Goal: Transaction & Acquisition: Book appointment/travel/reservation

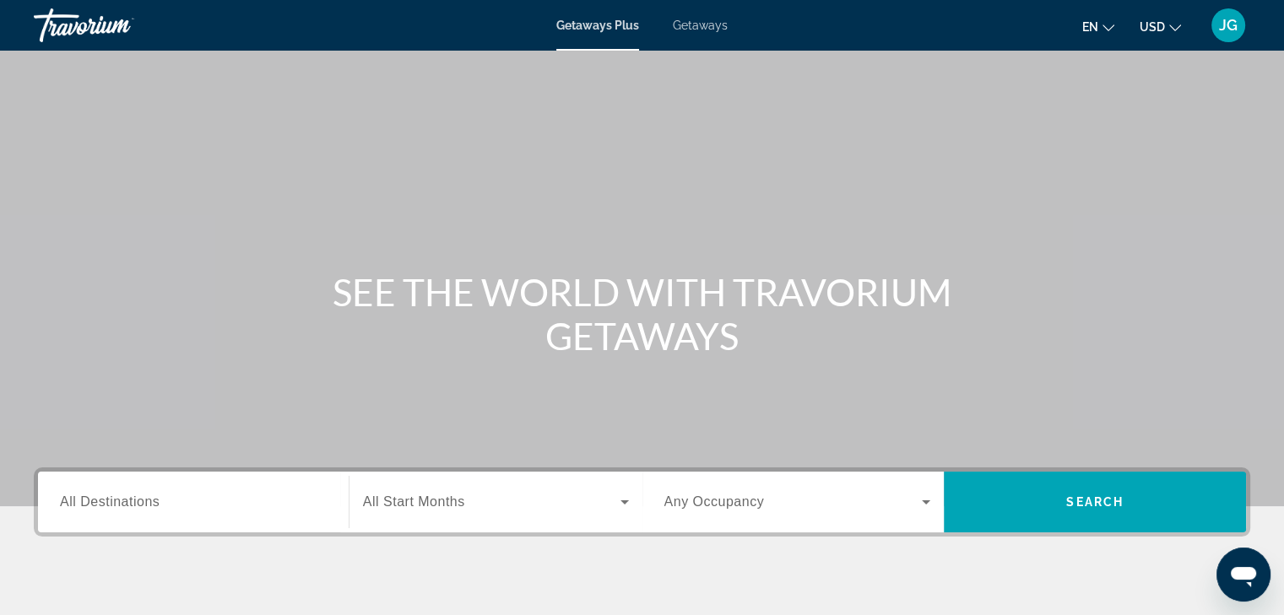
click at [696, 23] on span "Getaways" at bounding box center [700, 26] width 55 height 14
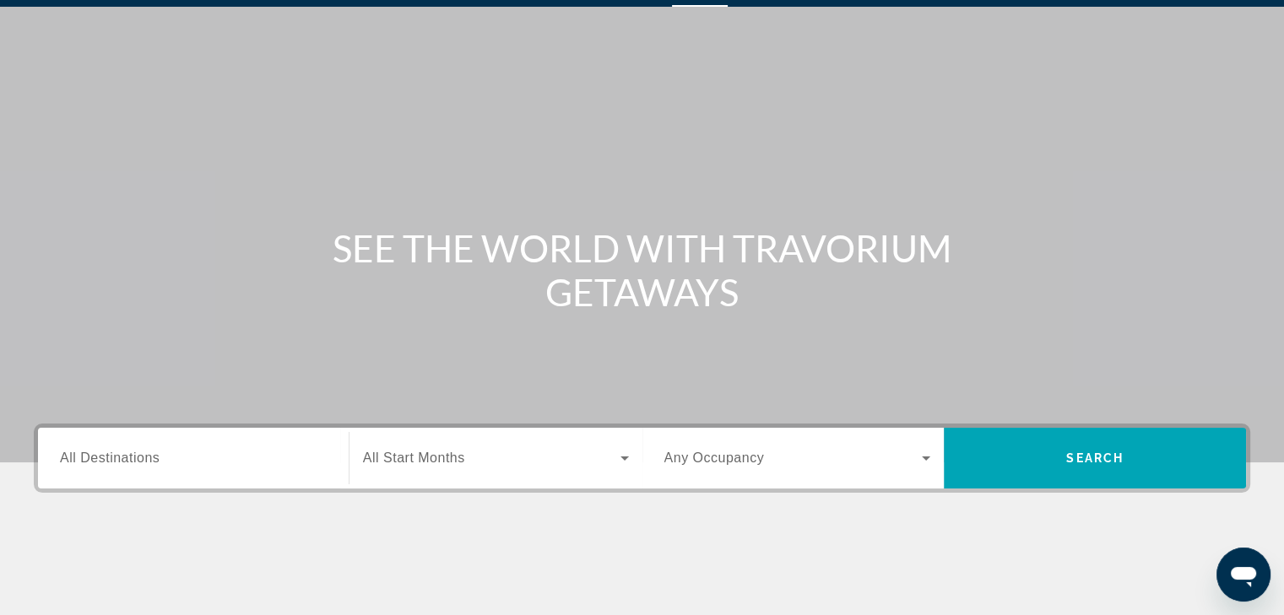
scroll to position [48, 0]
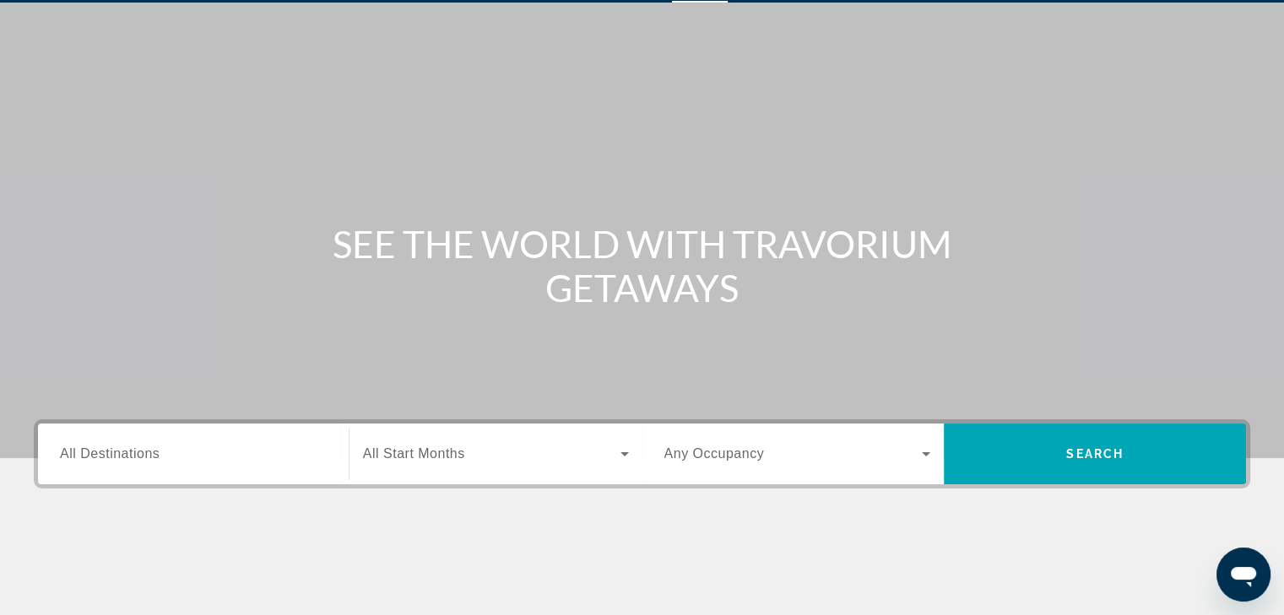
click at [167, 460] on input "Destination All Destinations" at bounding box center [193, 455] width 267 height 20
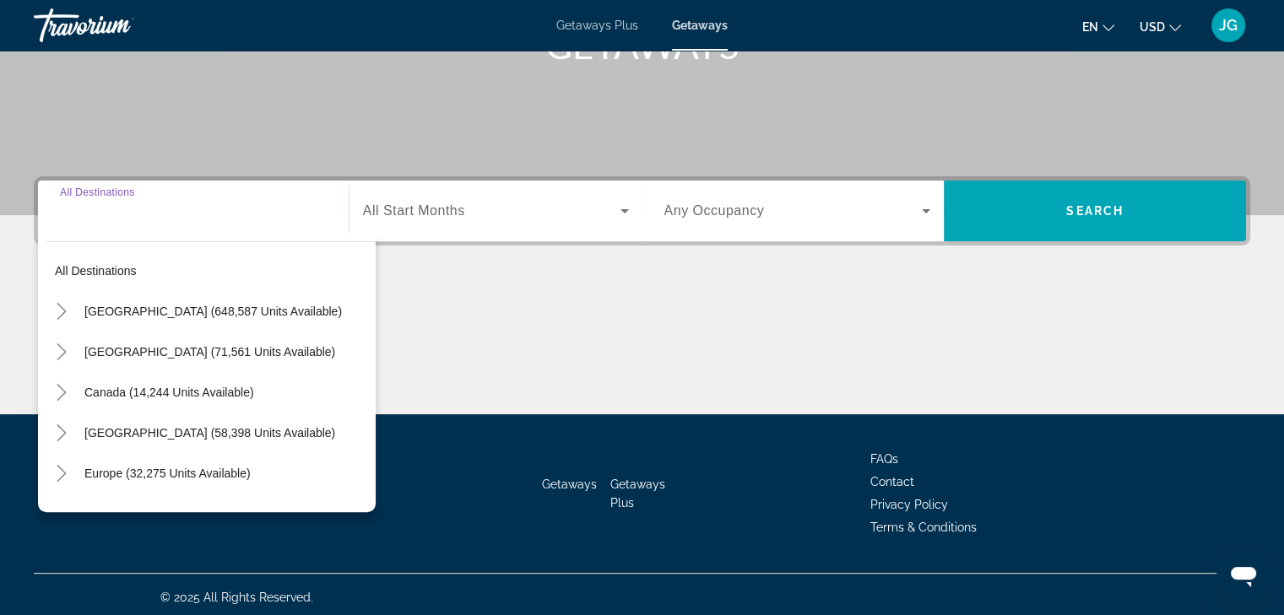
scroll to position [296, 0]
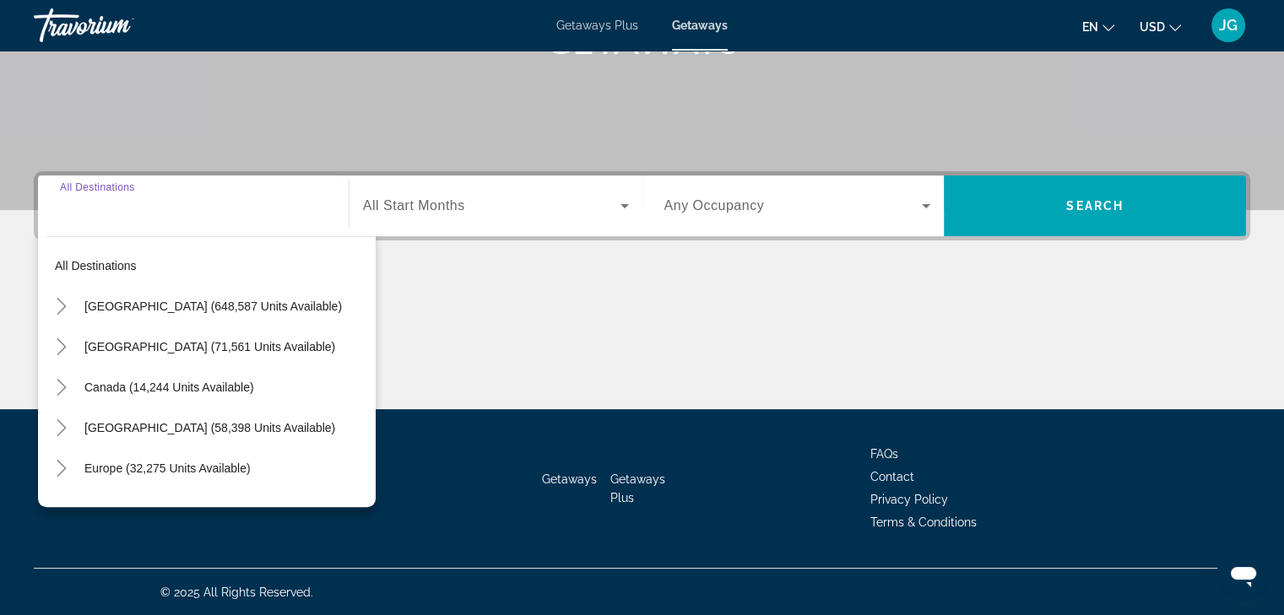
click at [188, 212] on input "Destination All Destinations" at bounding box center [193, 207] width 267 height 20
click at [144, 219] on div "Search widget" at bounding box center [193, 206] width 267 height 48
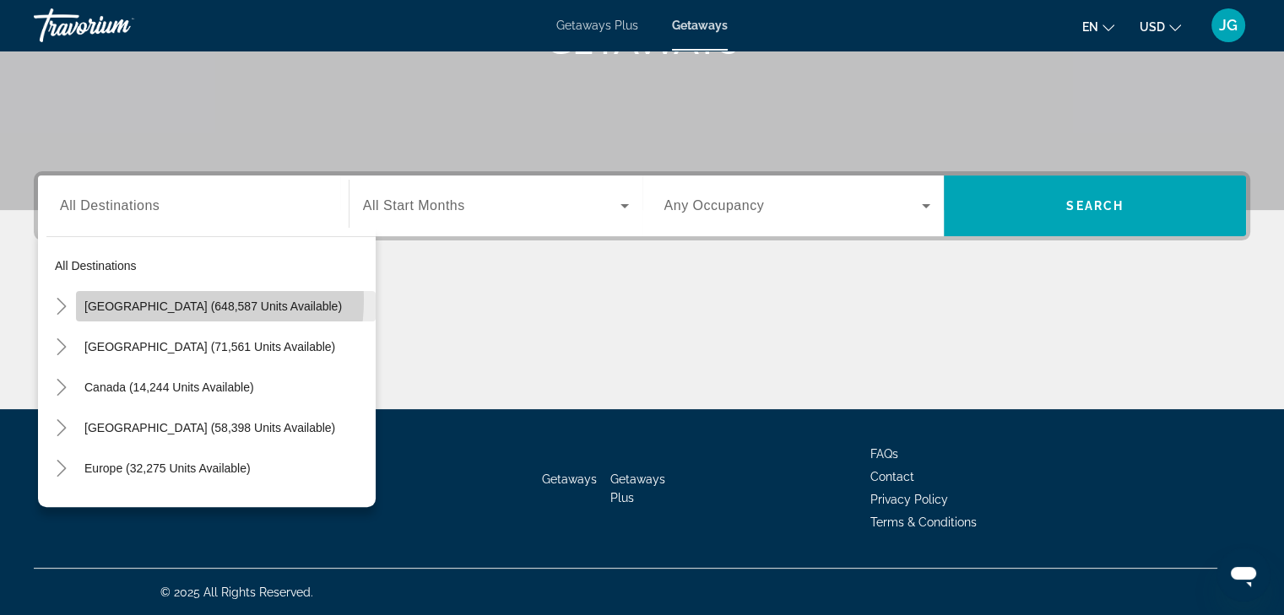
click at [160, 300] on span "[GEOGRAPHIC_DATA] (648,587 units available)" at bounding box center [212, 307] width 257 height 14
type input "**********"
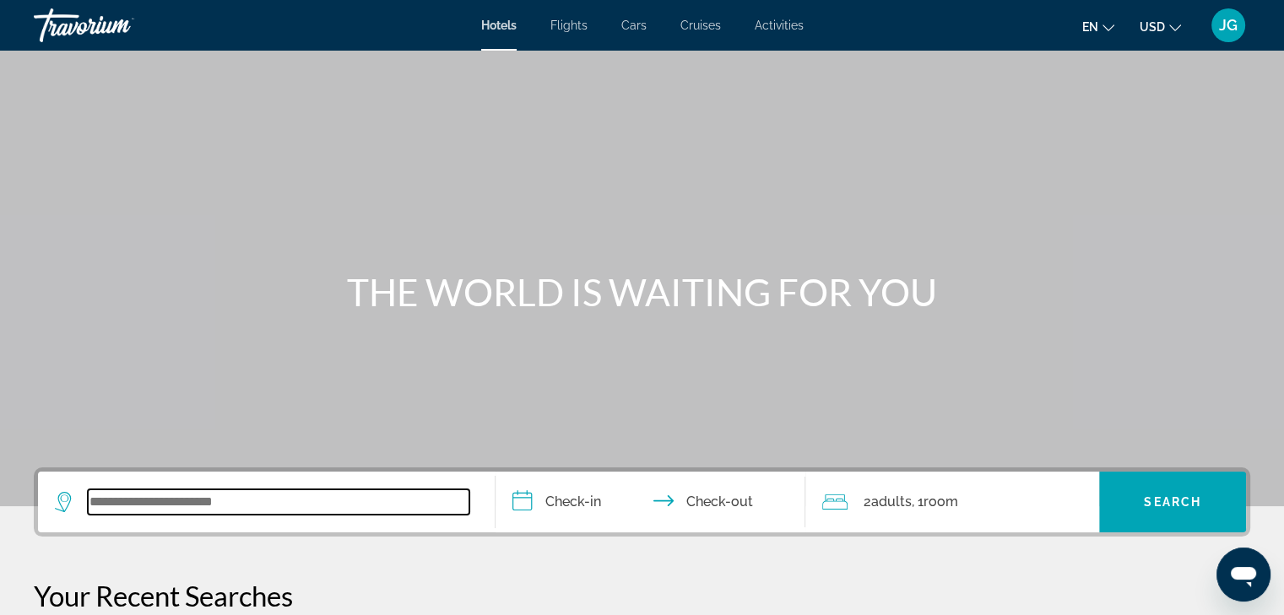
click at [209, 493] on input "Search widget" at bounding box center [279, 502] width 382 height 25
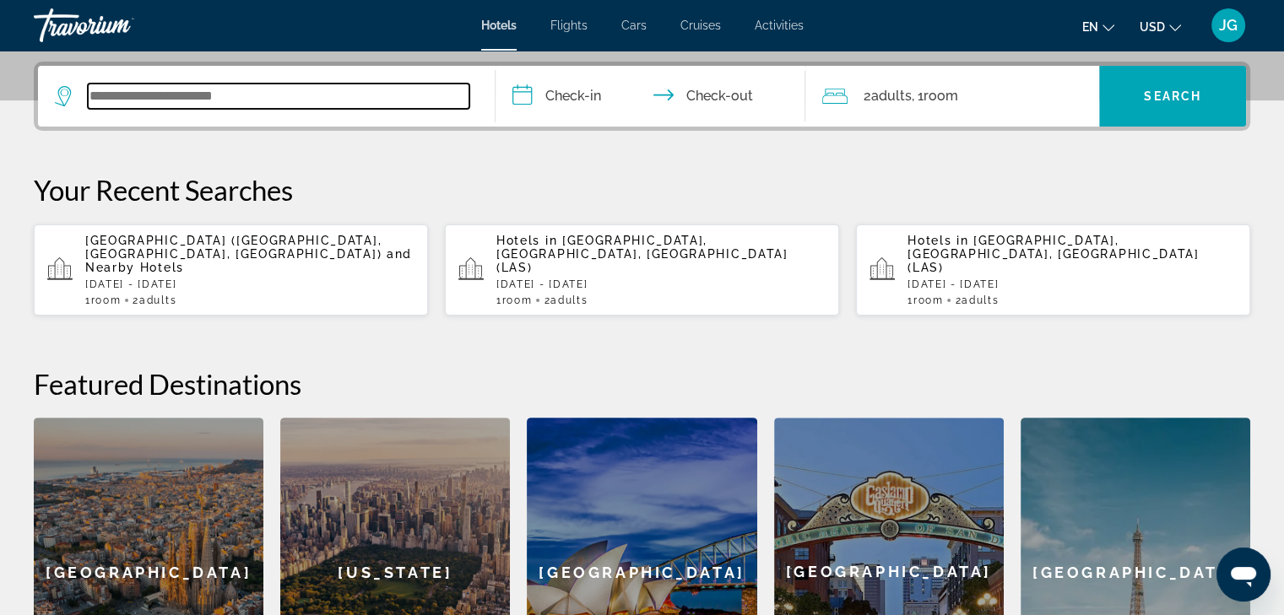
scroll to position [412, 0]
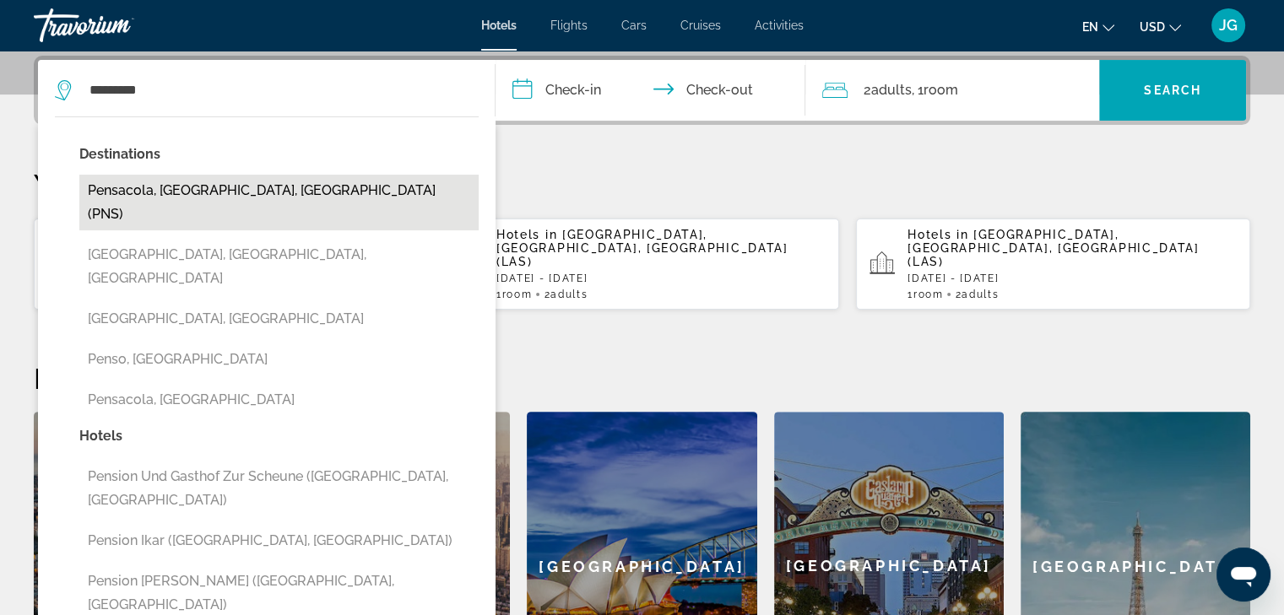
click at [189, 190] on button "Pensacola, FL, United States (PNS)" at bounding box center [278, 203] width 399 height 56
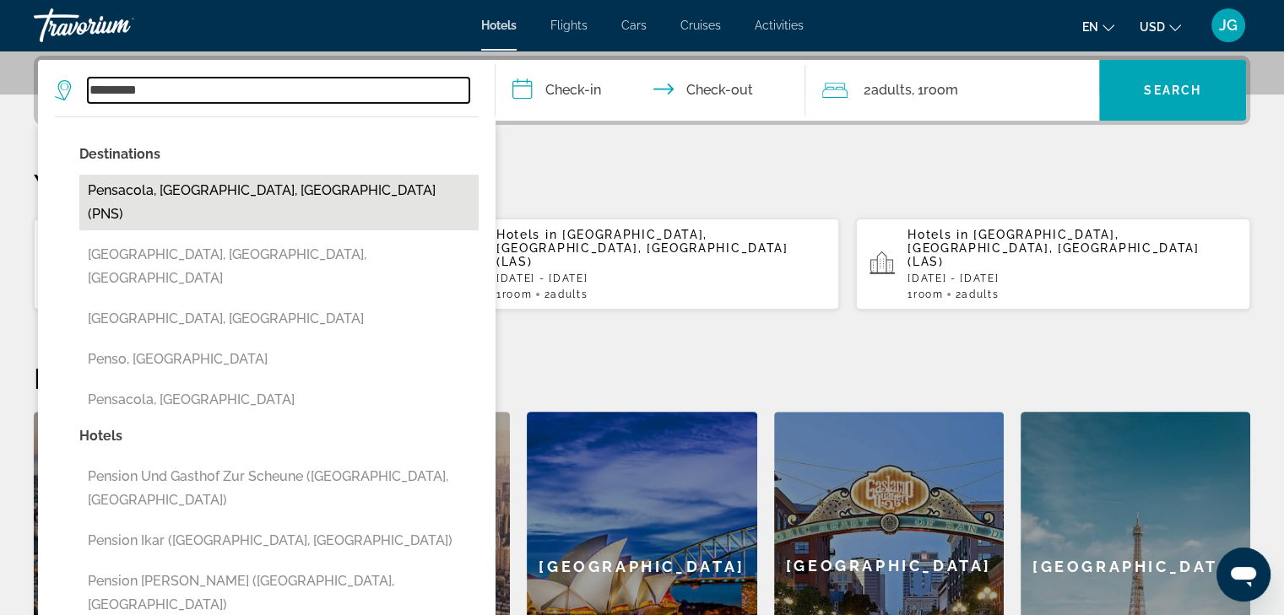
type input "**********"
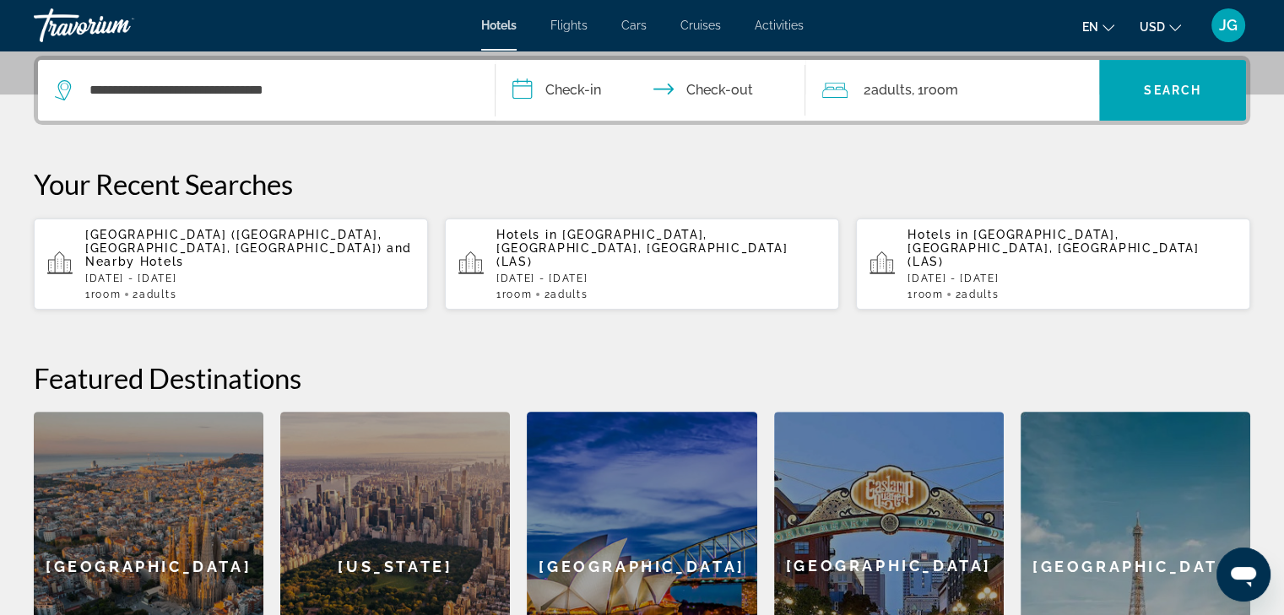
click at [577, 95] on input "**********" at bounding box center [653, 93] width 317 height 66
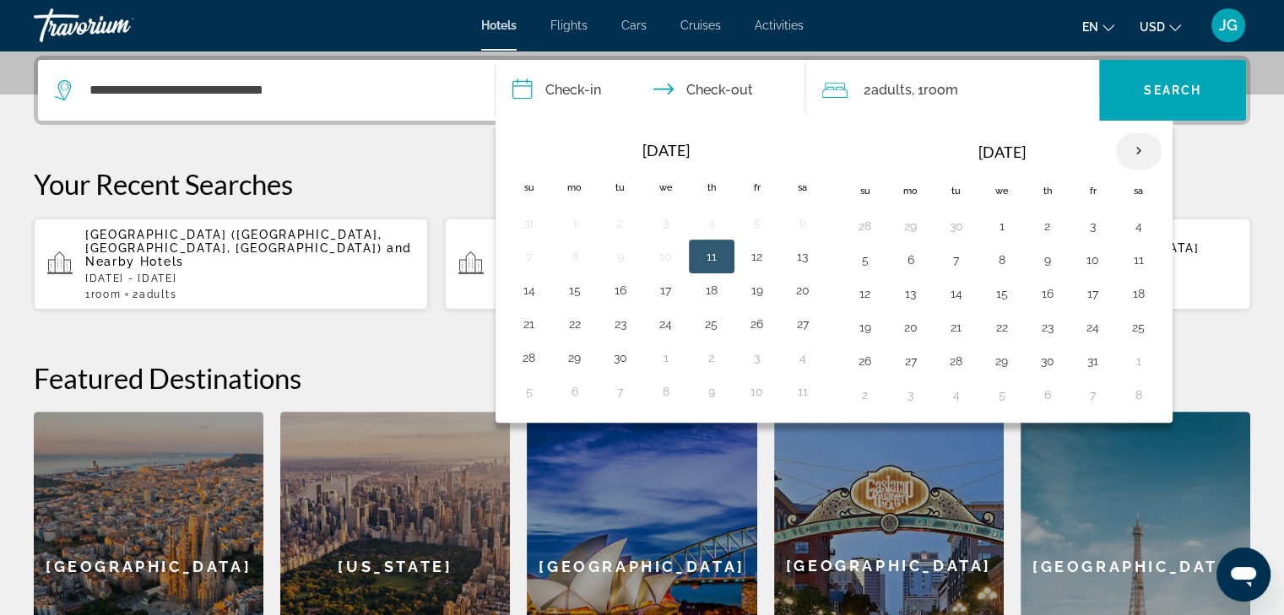
click at [1136, 149] on th "Next month" at bounding box center [1139, 151] width 46 height 37
click at [1086, 288] on button "14" at bounding box center [1093, 294] width 27 height 24
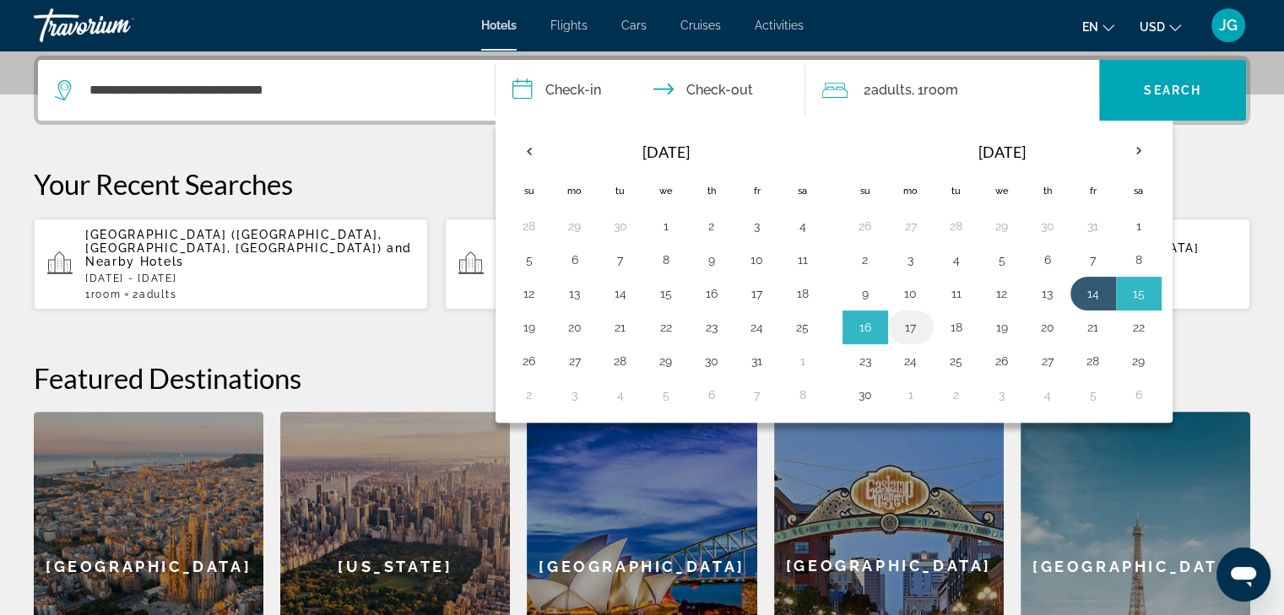
click at [903, 322] on button "17" at bounding box center [910, 328] width 27 height 24
type input "**********"
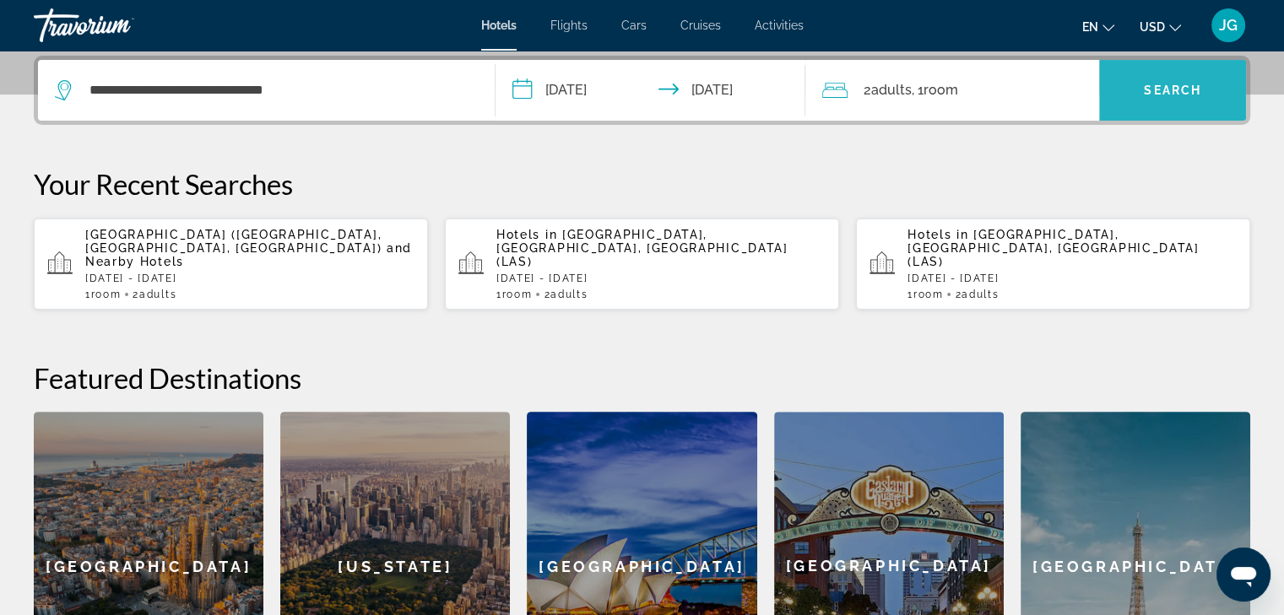
click at [1189, 77] on span "Search widget" at bounding box center [1172, 90] width 147 height 41
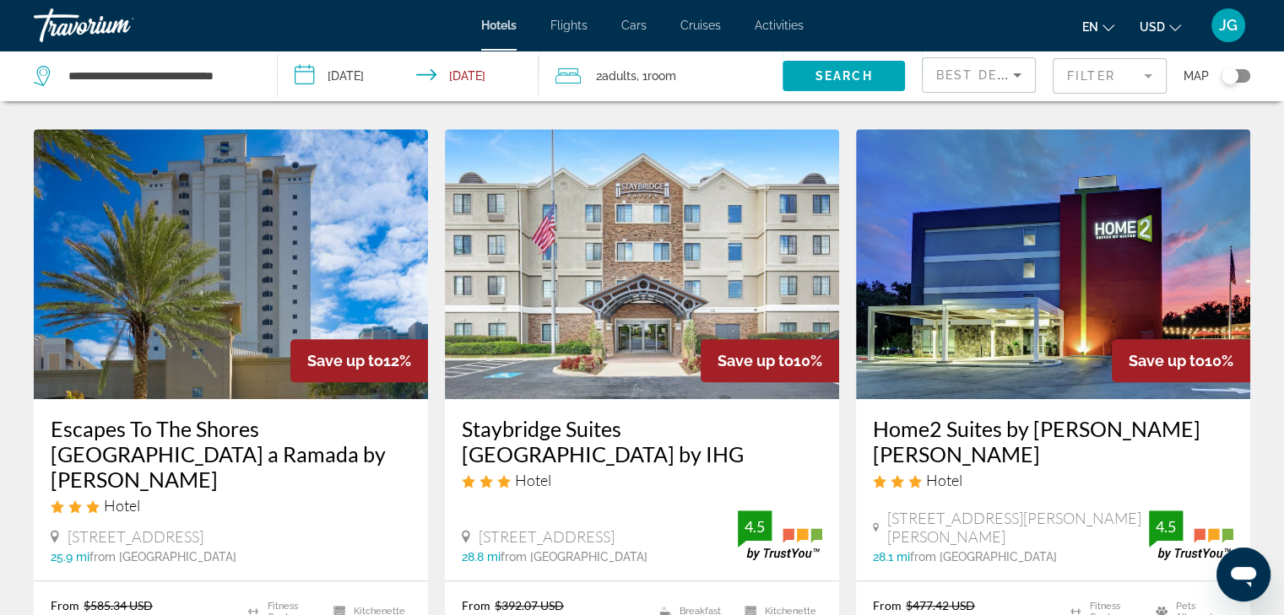
scroll to position [690, 0]
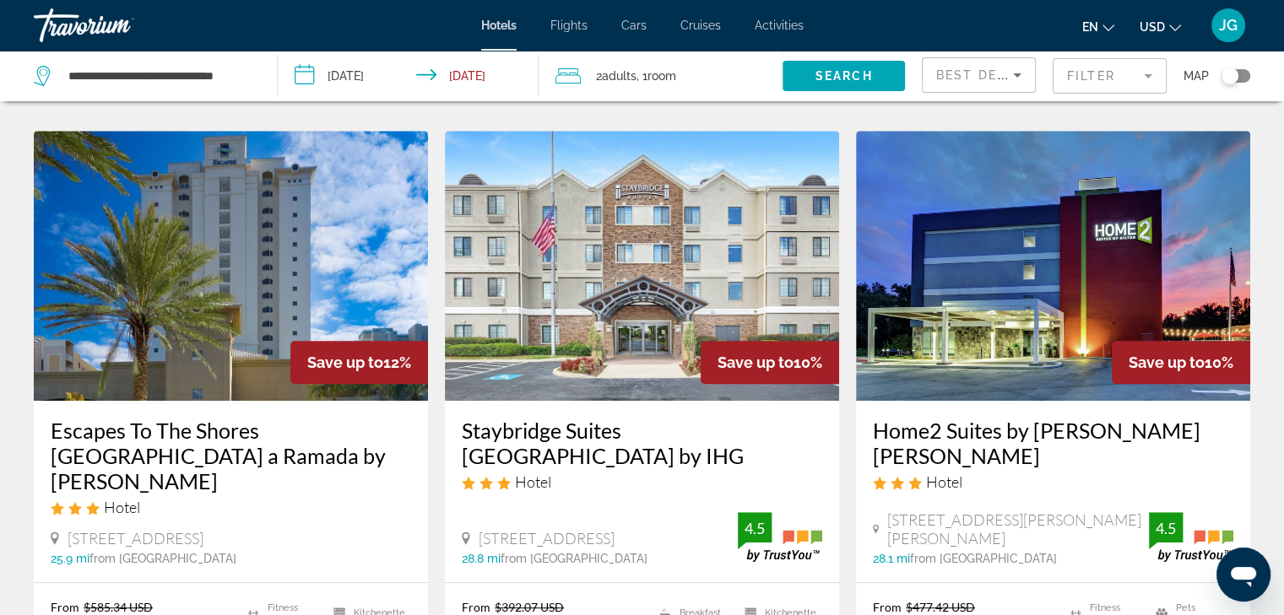
click at [1149, 70] on mat-form-field "Filter" at bounding box center [1110, 75] width 114 height 35
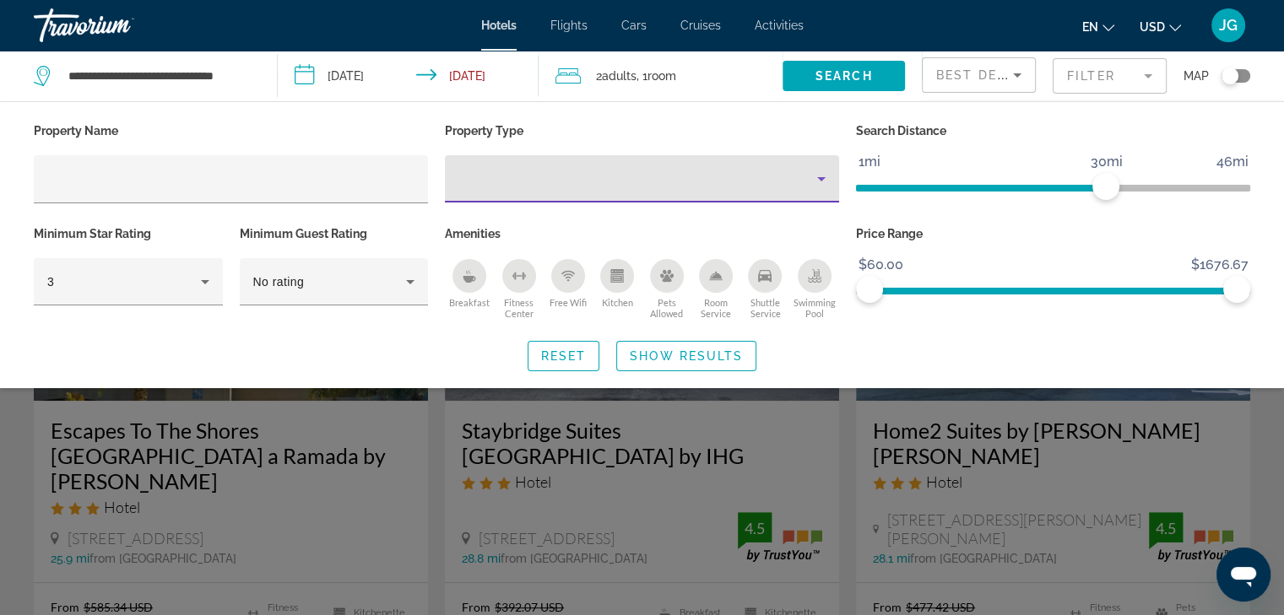
click at [824, 178] on icon "Property type" at bounding box center [821, 179] width 20 height 20
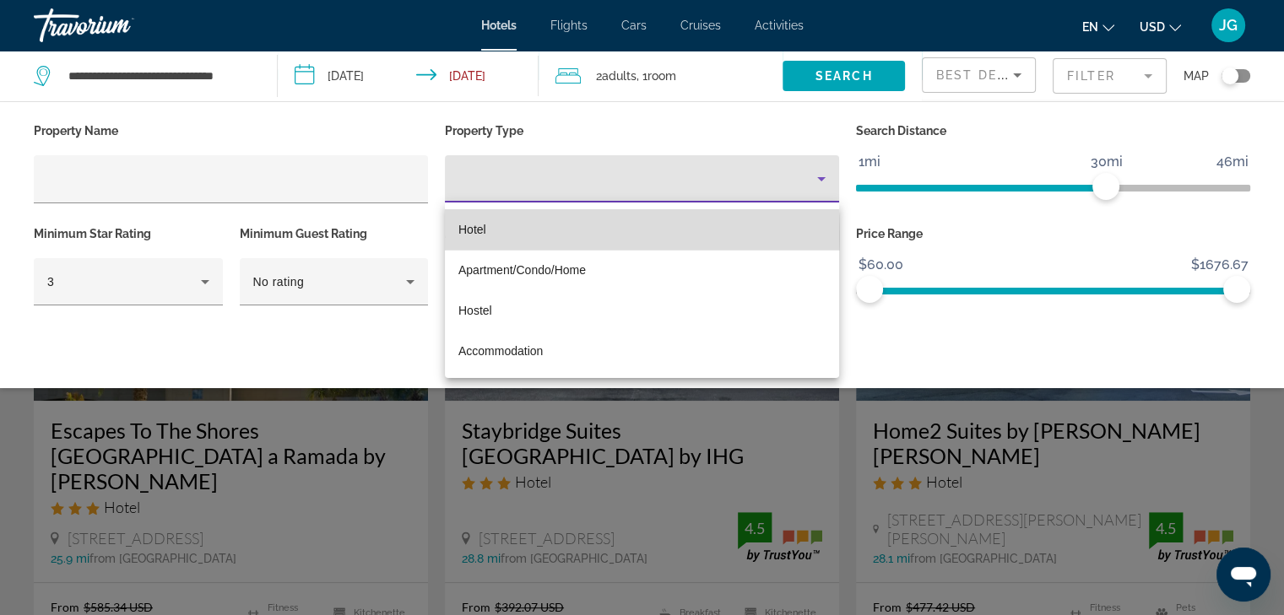
click at [482, 236] on span "Hotel" at bounding box center [472, 229] width 28 height 20
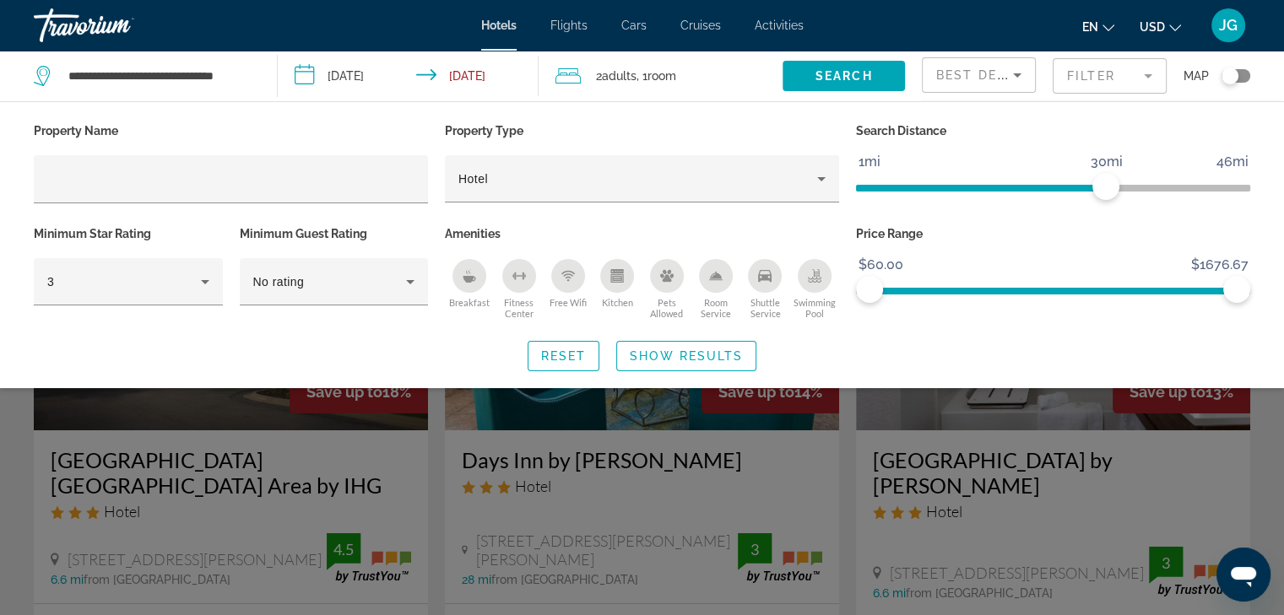
click at [468, 288] on div "Breakfast" at bounding box center [469, 276] width 34 height 34
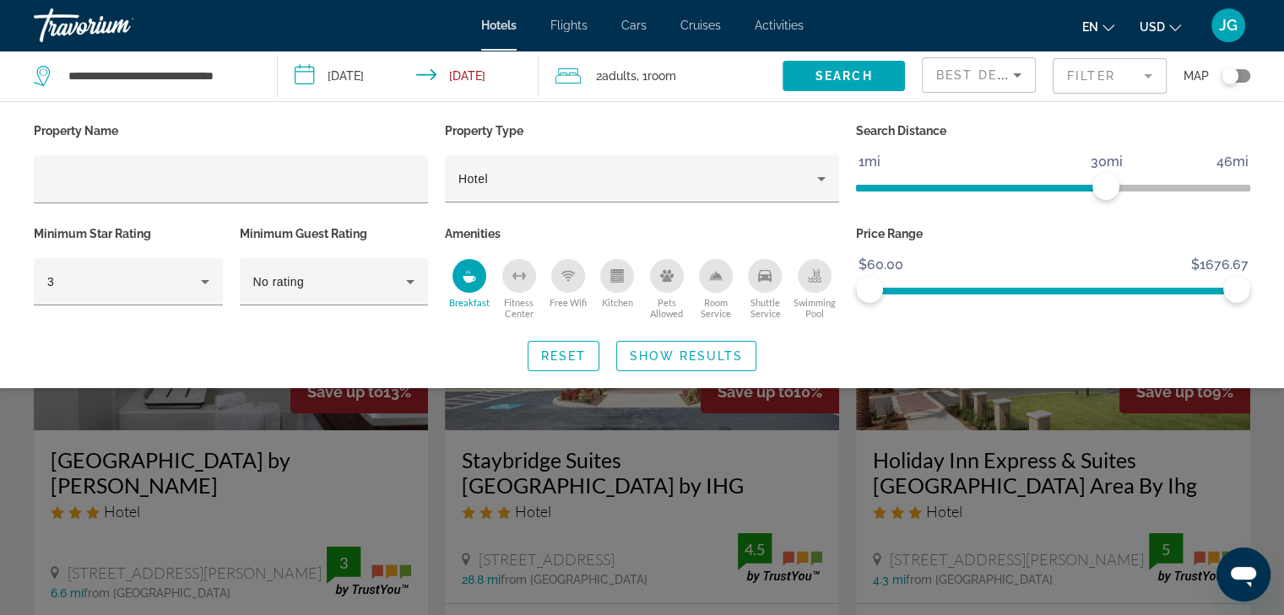
click at [571, 281] on div "Free Wifi" at bounding box center [568, 276] width 34 height 34
click at [757, 285] on div "Shuttle Service" at bounding box center [765, 276] width 34 height 34
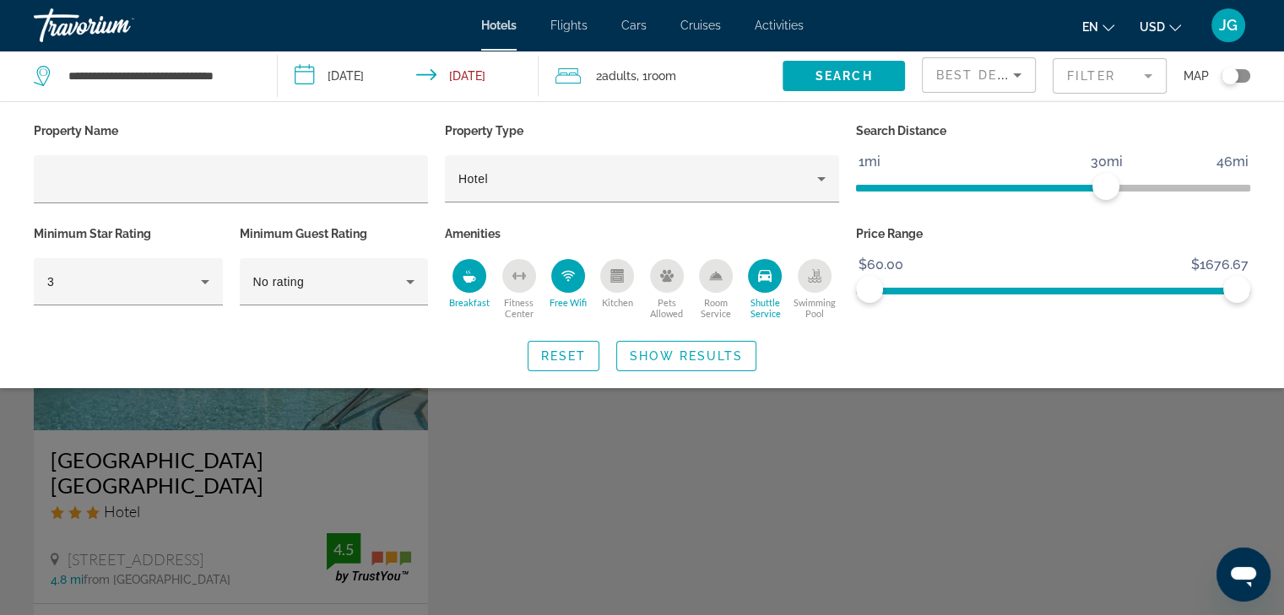
click at [758, 284] on div "Shuttle Service" at bounding box center [765, 276] width 34 height 34
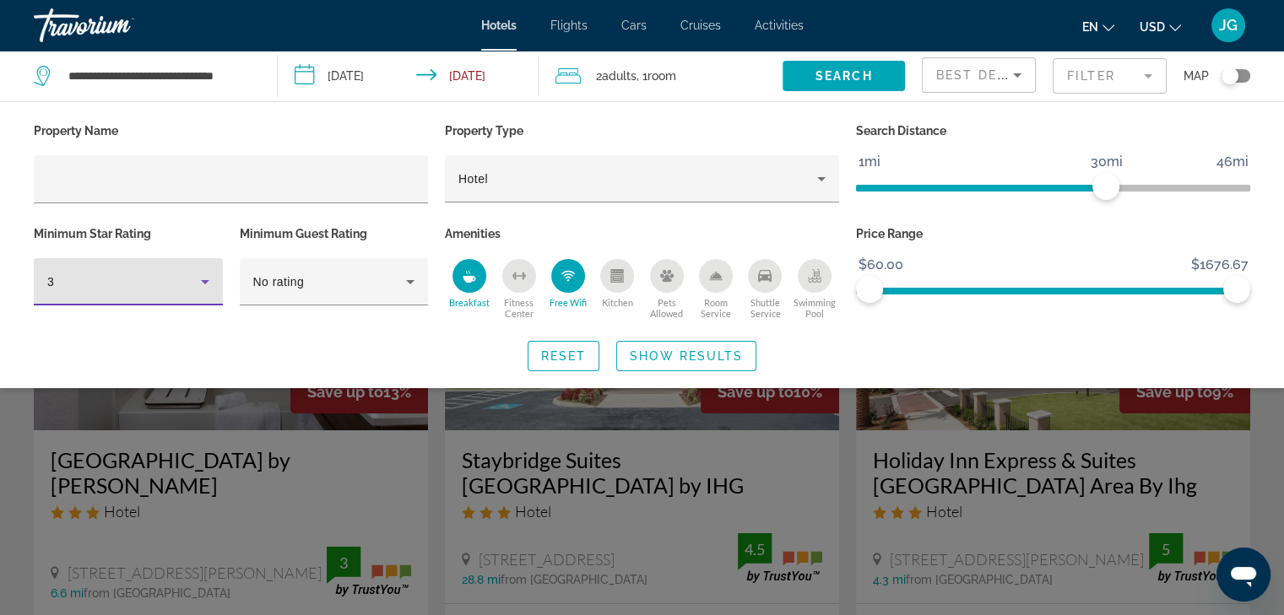
click at [206, 282] on icon "Hotel Filters" at bounding box center [205, 282] width 20 height 20
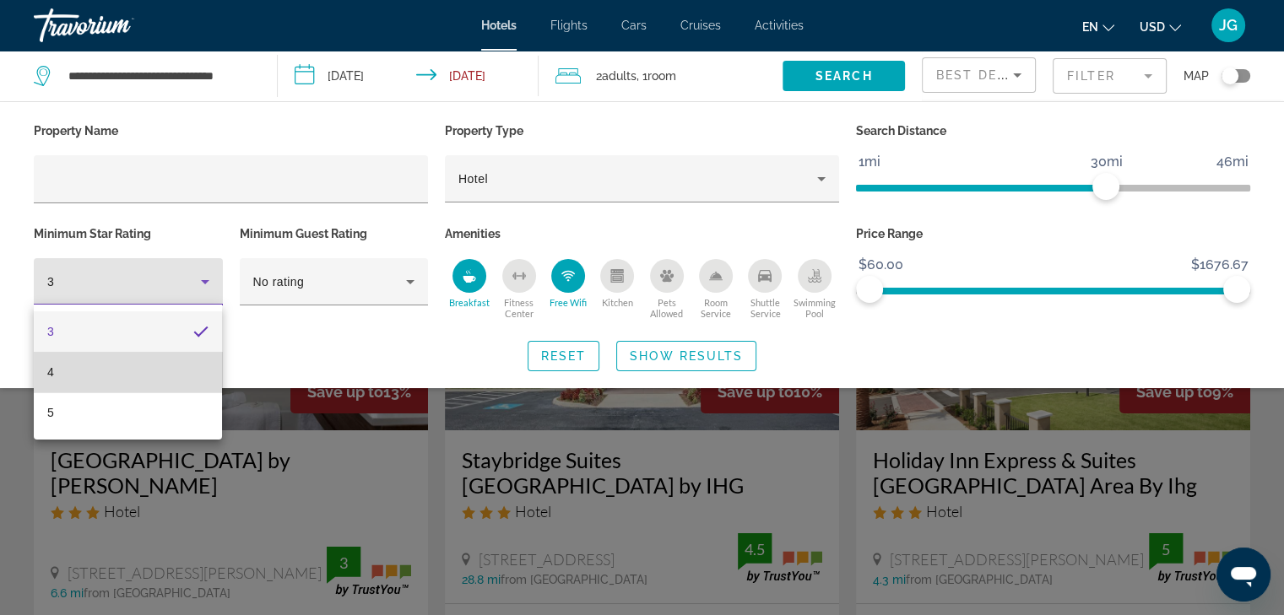
click at [128, 377] on mat-option "4" at bounding box center [128, 372] width 188 height 41
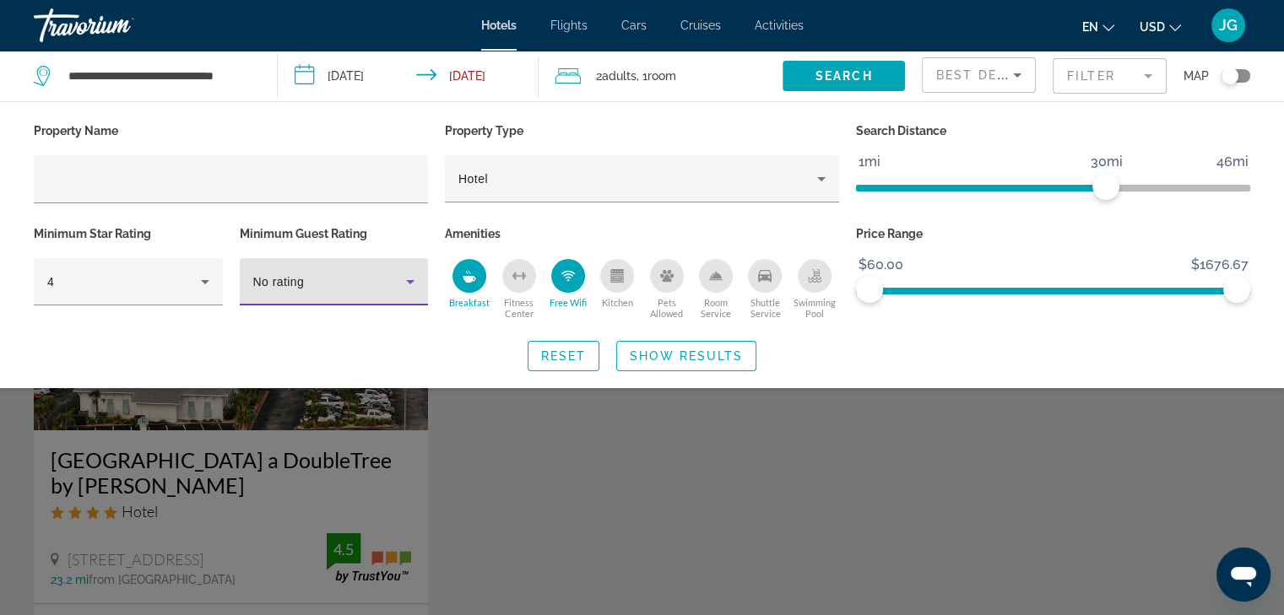
click at [409, 283] on icon "Hotel Filters" at bounding box center [410, 282] width 8 height 4
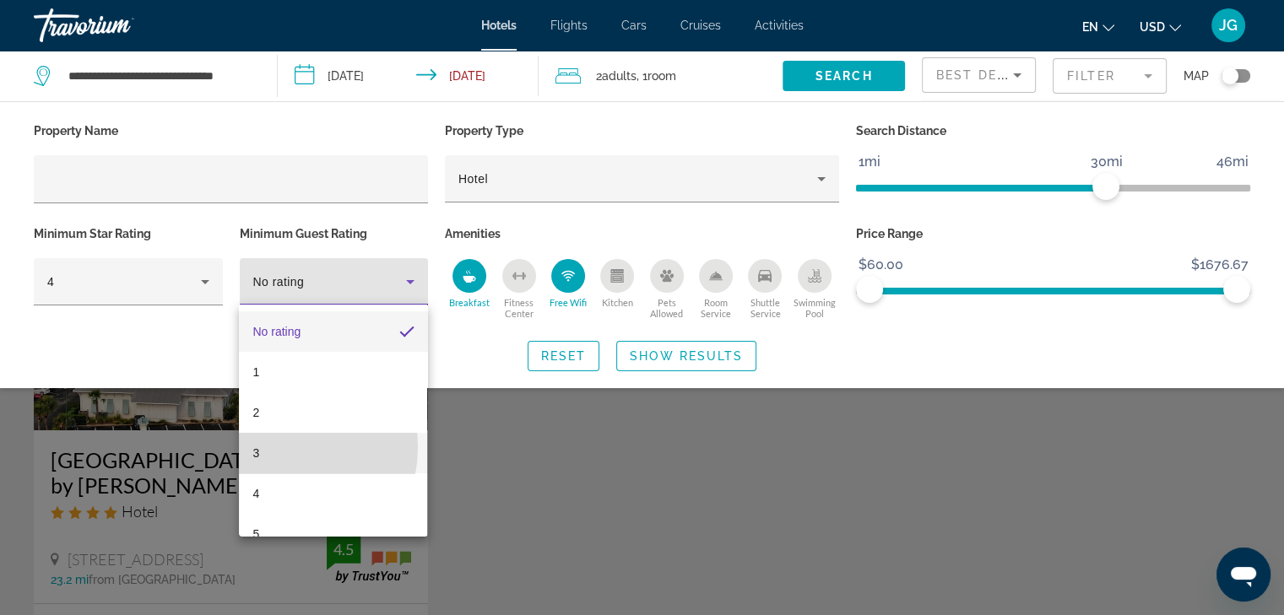
click at [275, 447] on mat-option "3" at bounding box center [333, 453] width 188 height 41
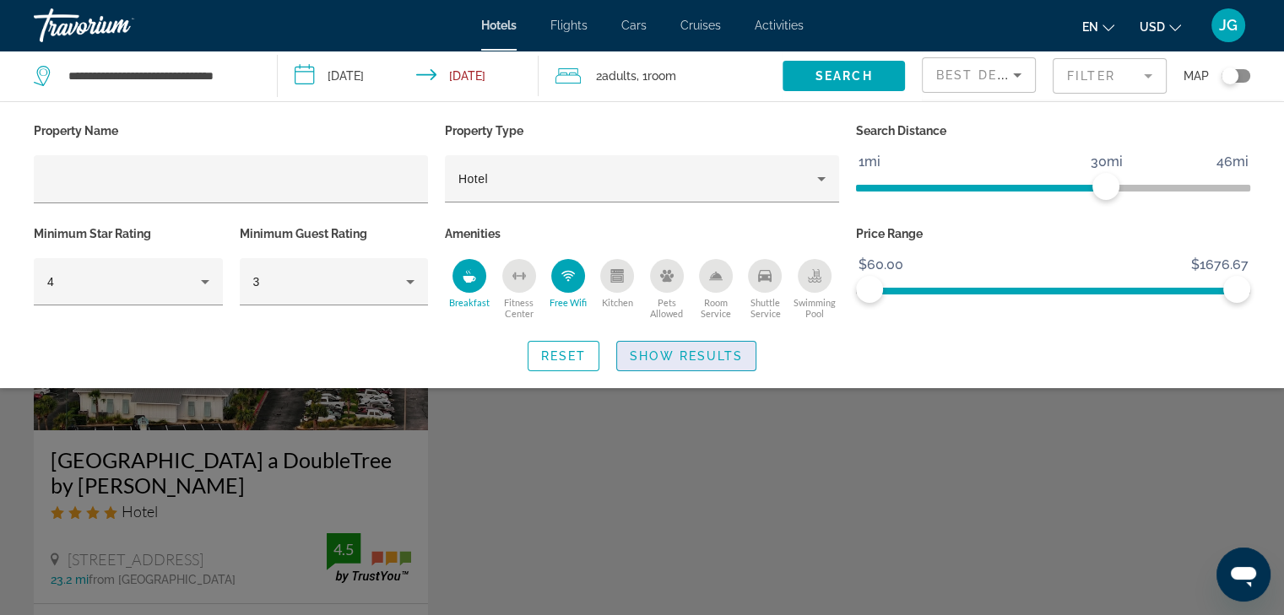
click at [685, 360] on span "Show Results" at bounding box center [686, 356] width 113 height 14
